Goal: Information Seeking & Learning: Learn about a topic

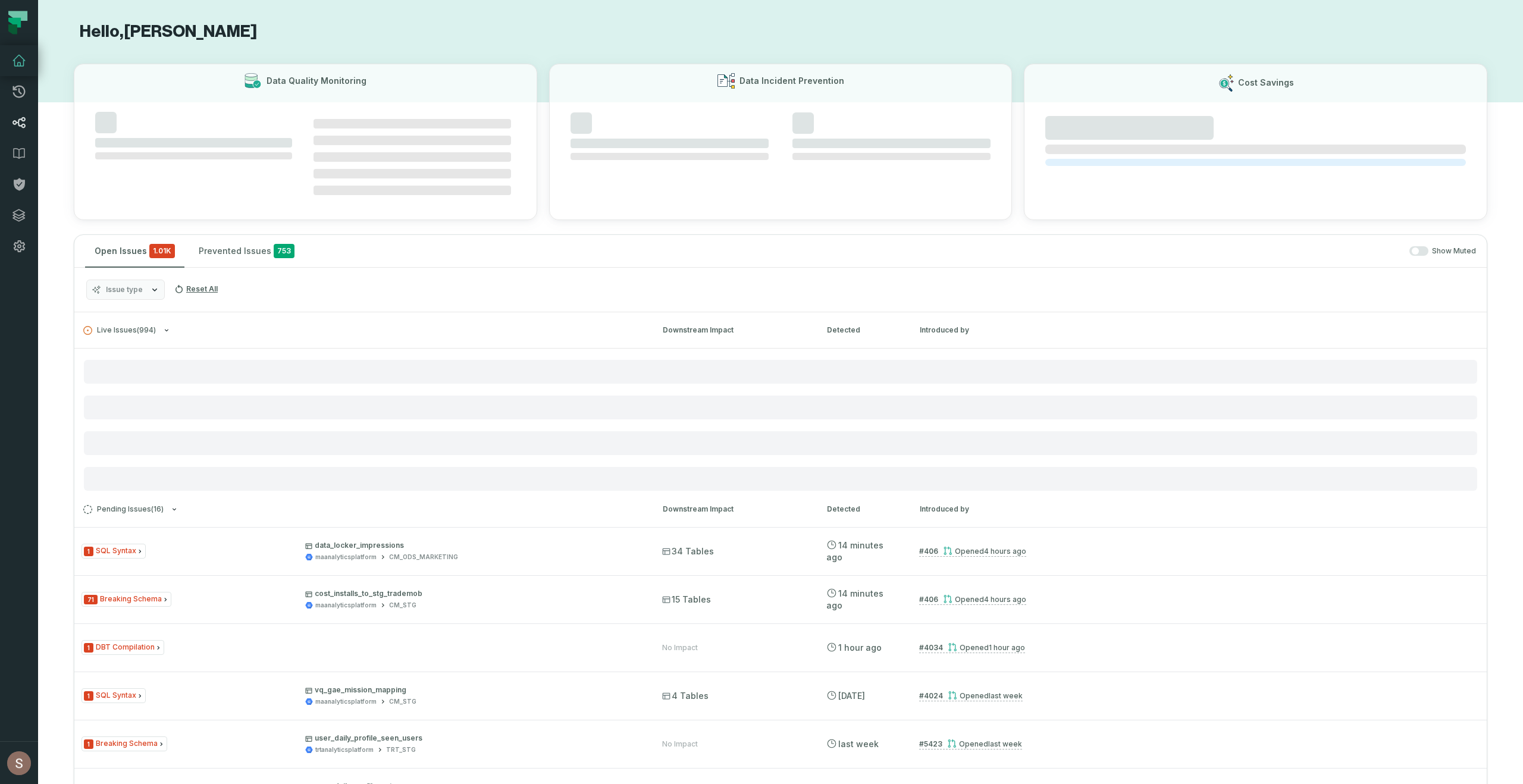
click at [17, 124] on icon at bounding box center [19, 123] width 14 height 14
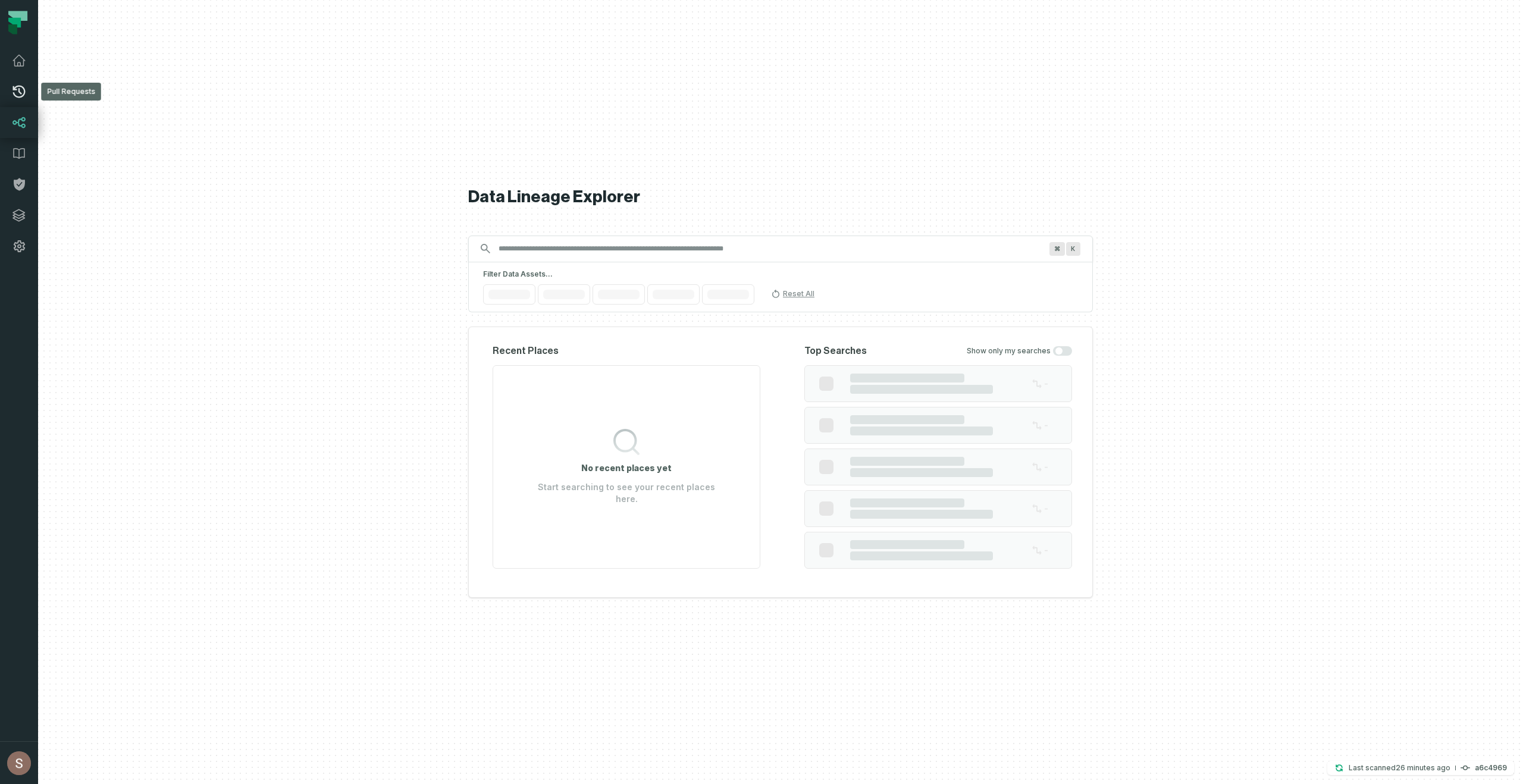
click at [15, 92] on icon at bounding box center [19, 92] width 14 height 14
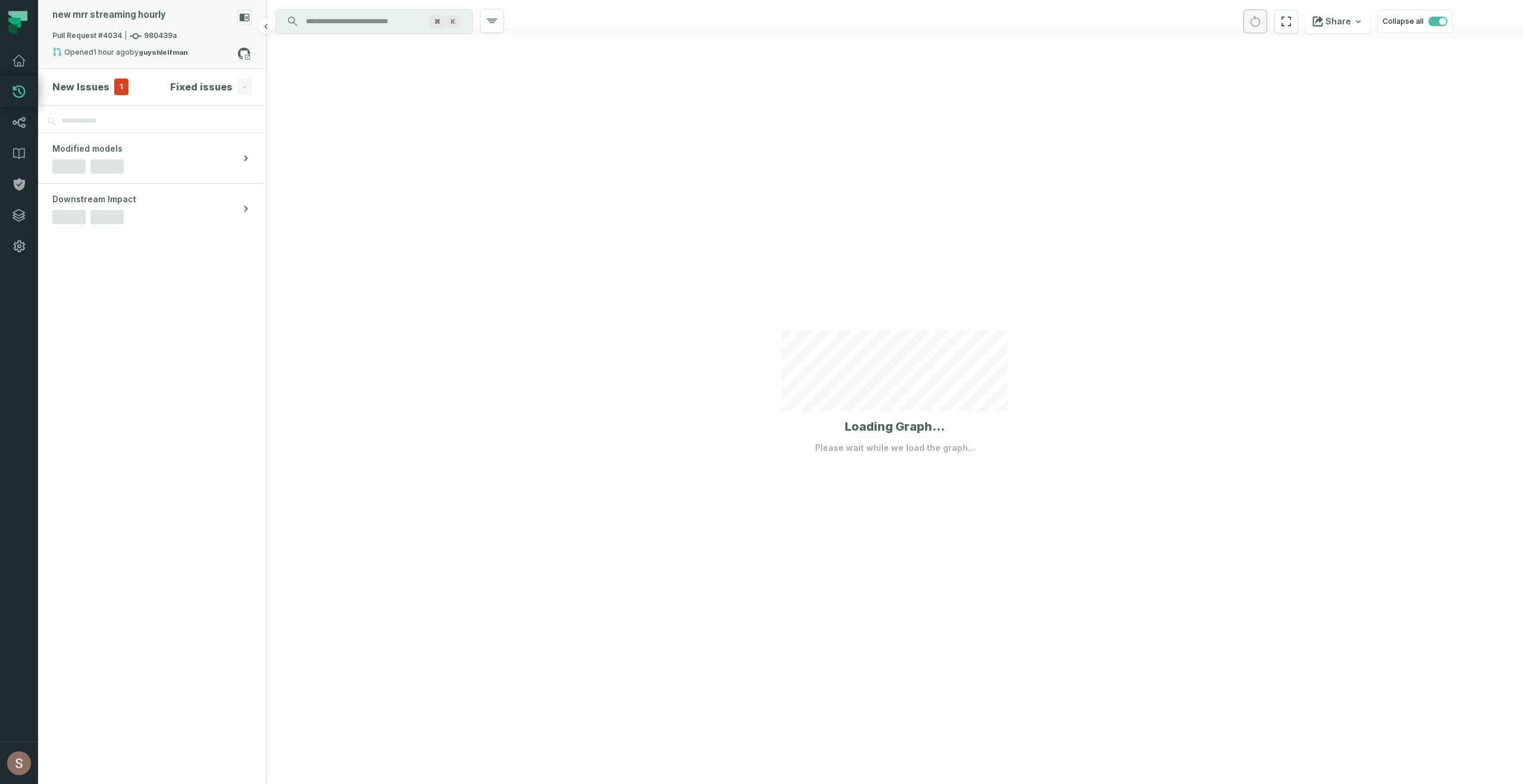
click at [158, 42] on div "Pull Request #4034 980439a" at bounding box center [151, 38] width 199 height 17
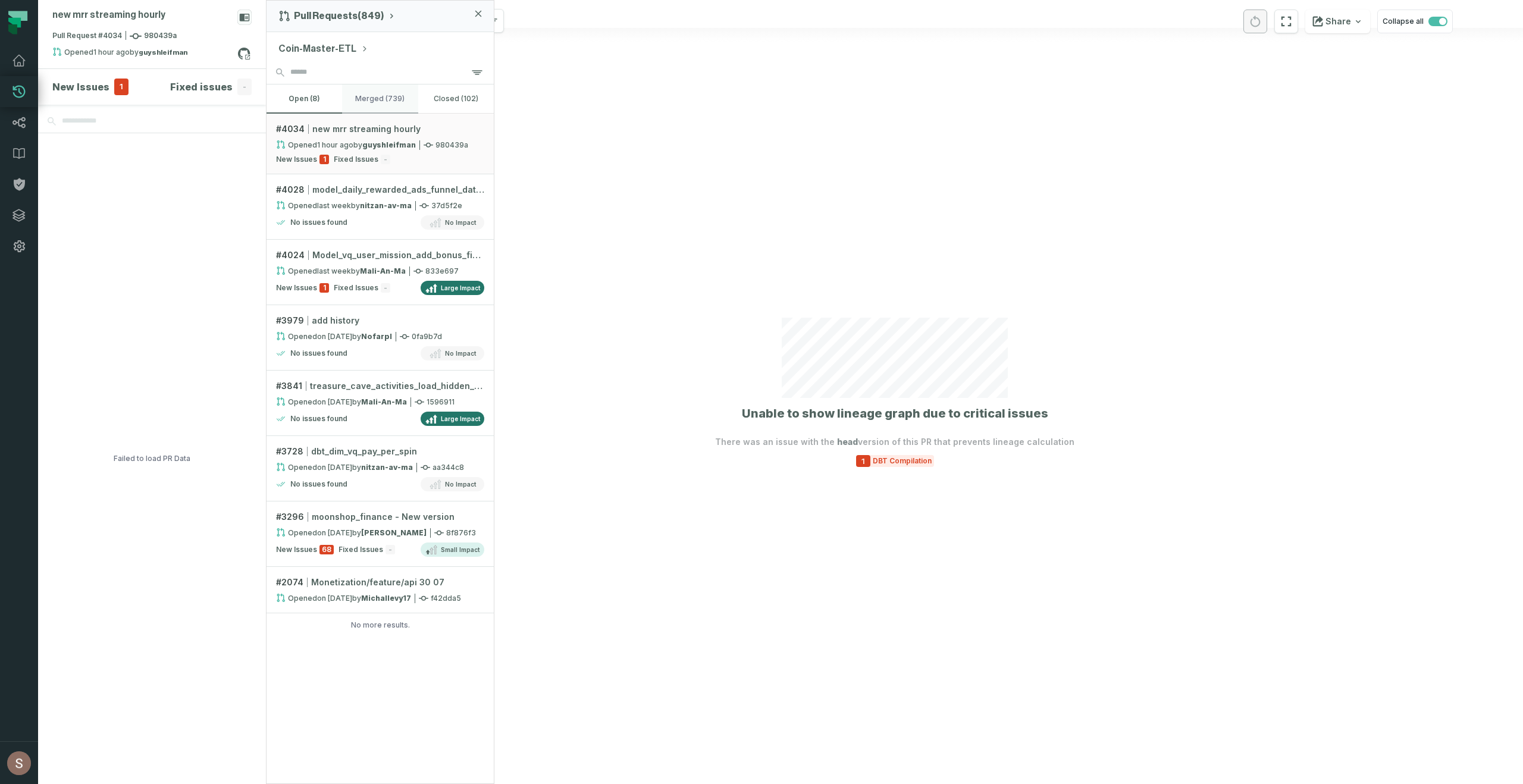
click at [375, 93] on button "merged (739)" at bounding box center [380, 99] width 76 height 29
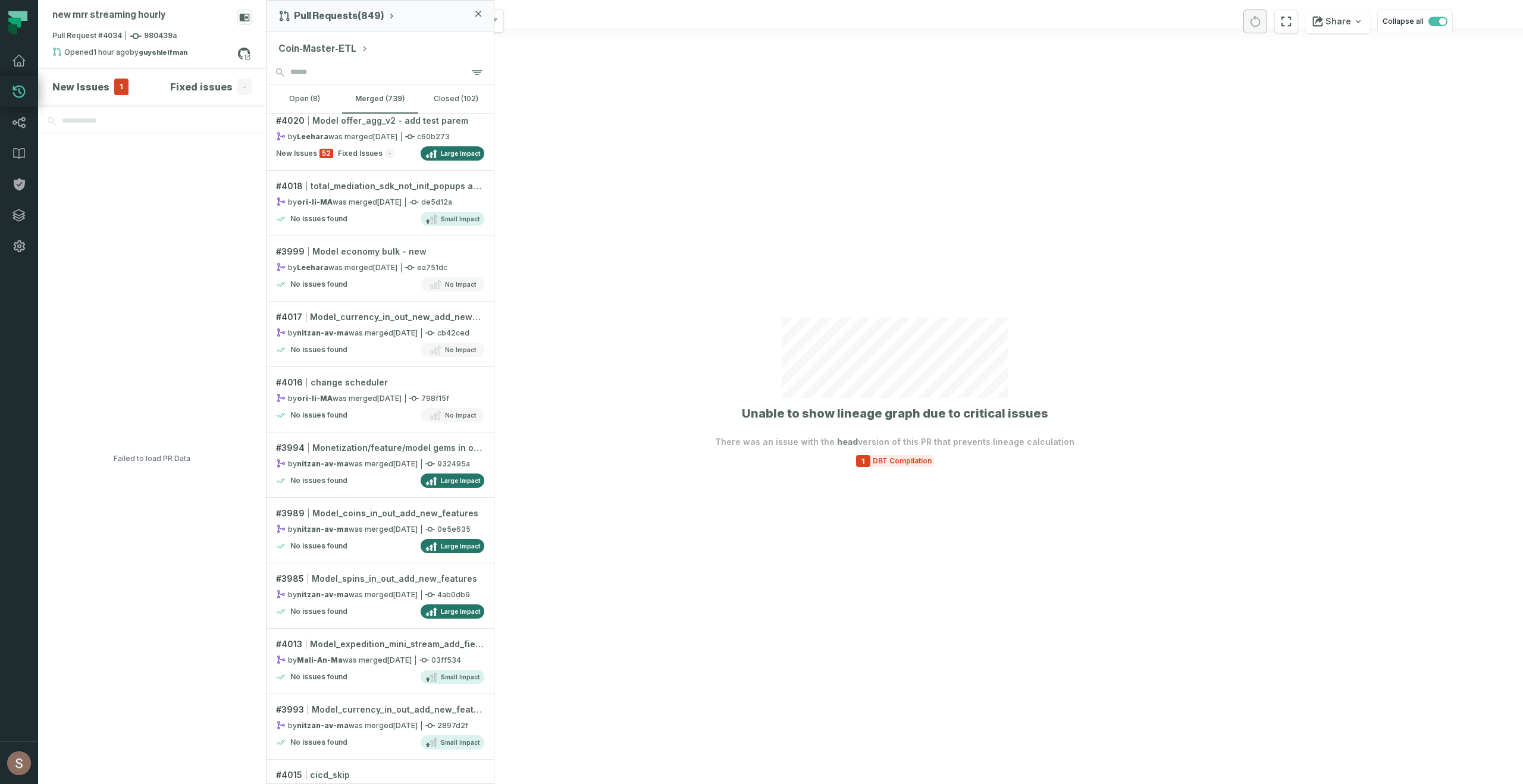
scroll to position [659, 0]
click at [323, 74] on input "search" at bounding box center [380, 73] width 227 height 24
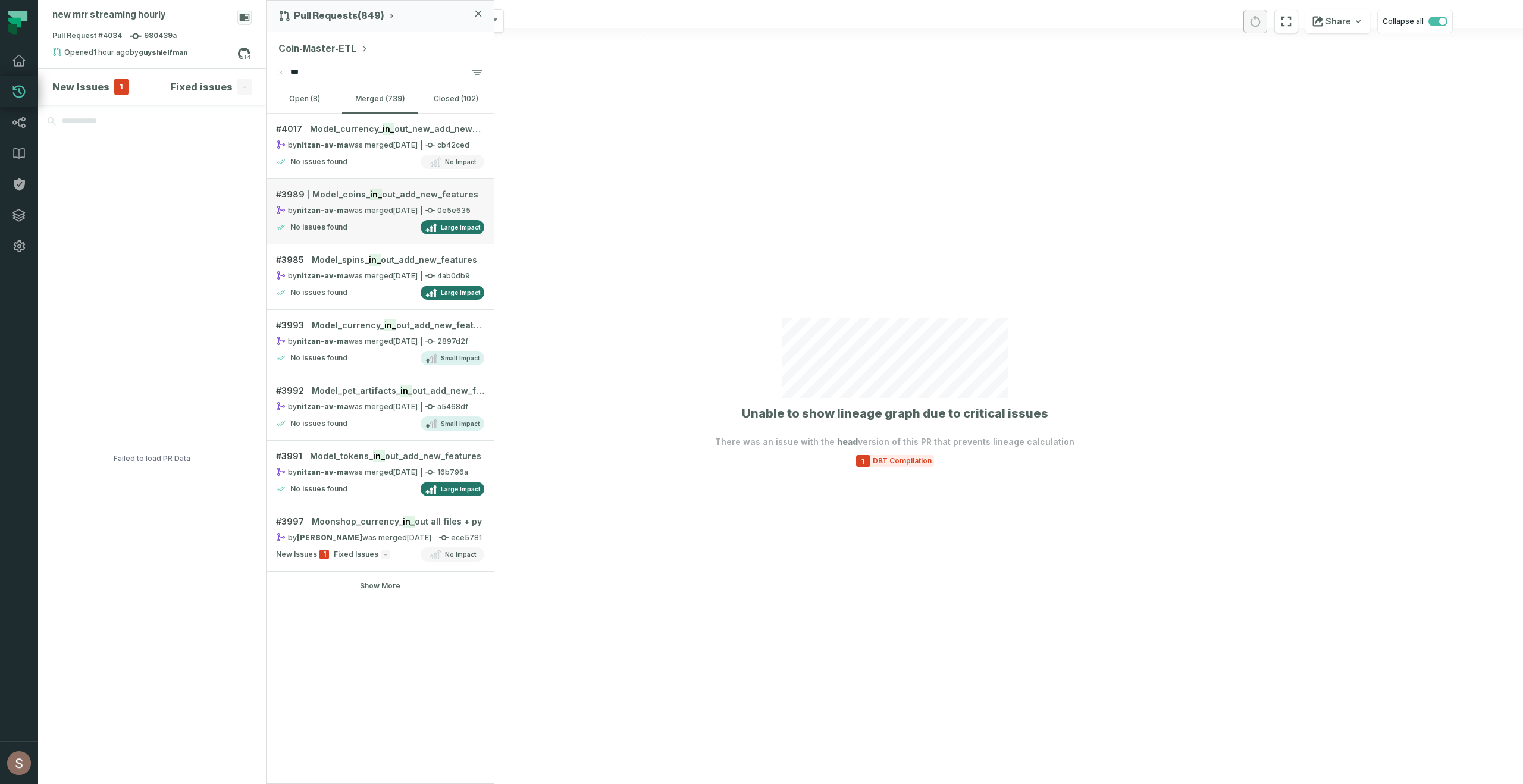
type input "***"
click at [346, 201] on link "# 3989 Model_coi ns_ in_ out_add_new_features by nitzan-av-ma was merged [DATE]…" at bounding box center [380, 212] width 227 height 66
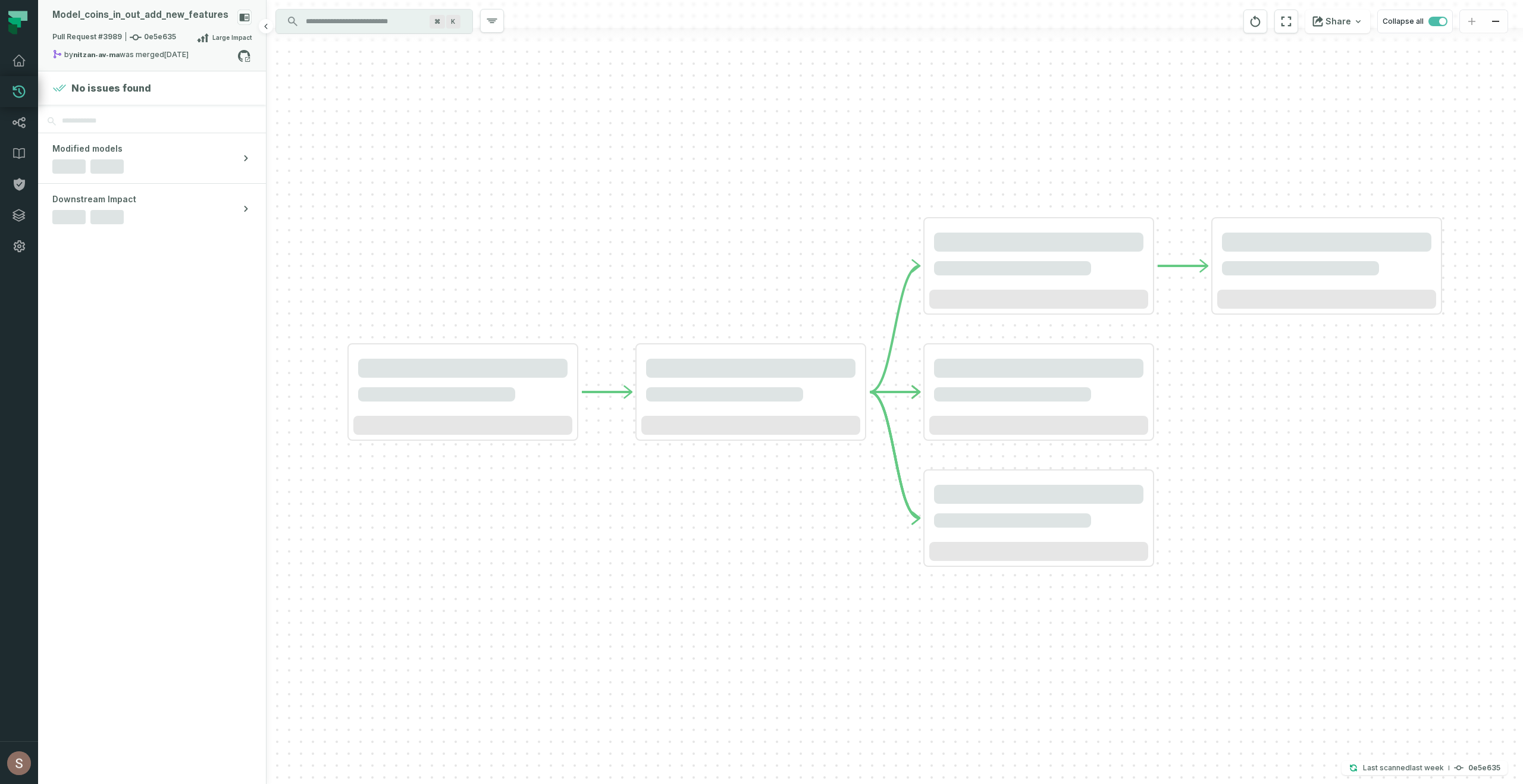
click at [130, 27] on div "Model_ coins_ in_ out_ add_ new_ features" at bounding box center [151, 20] width 199 height 21
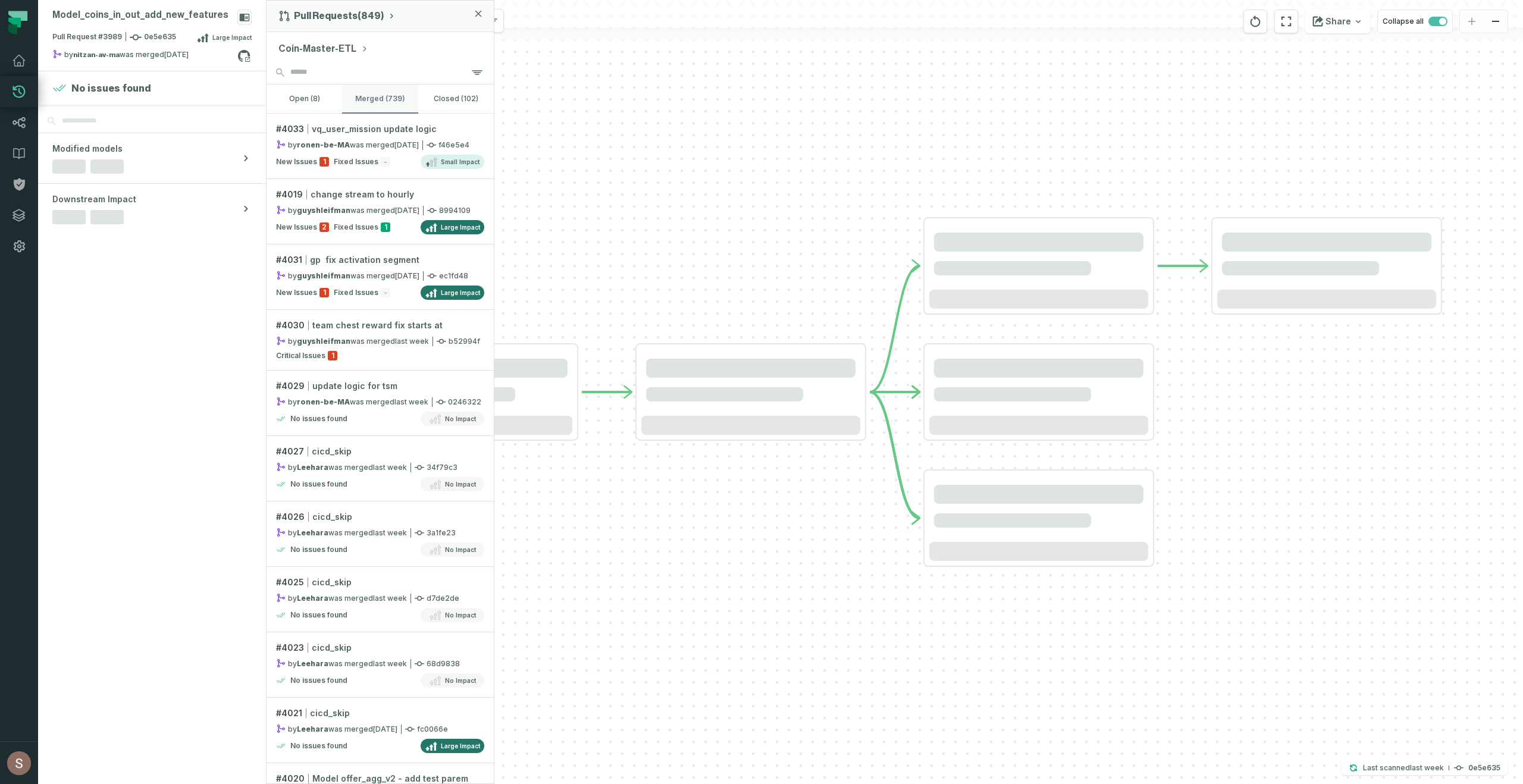
click at [388, 95] on button "merged (739)" at bounding box center [380, 99] width 76 height 29
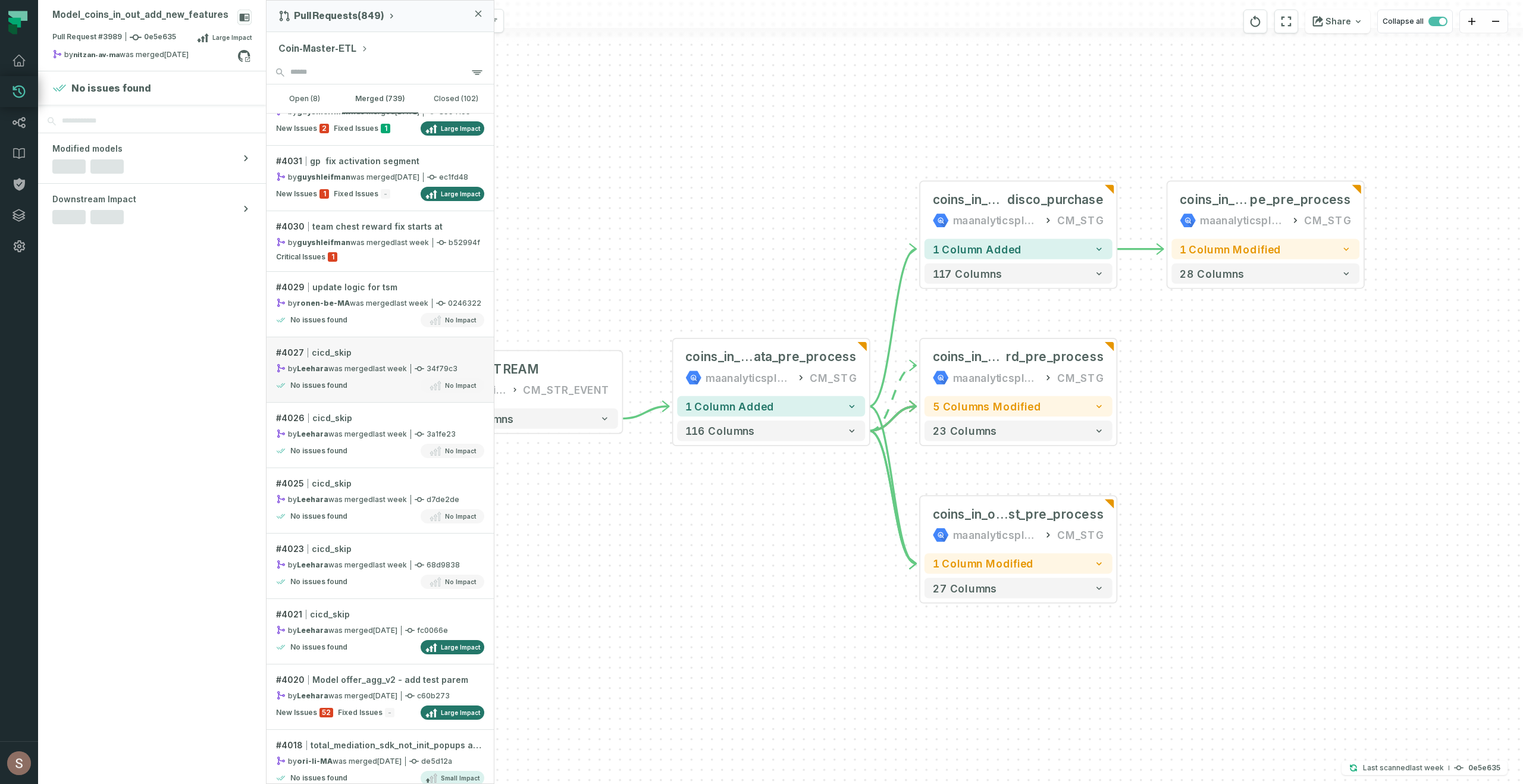
scroll to position [103, 0]
click at [331, 51] on button "Coin-Master-ETL" at bounding box center [324, 49] width 90 height 14
